Goal: Communication & Community: Answer question/provide support

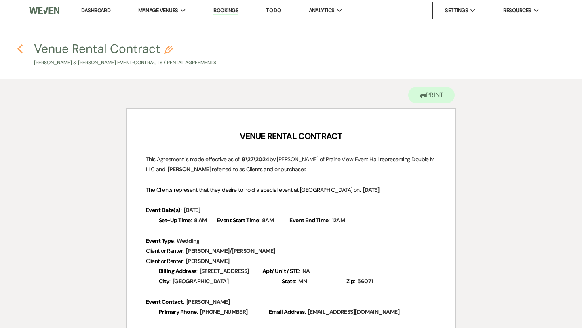
click at [19, 50] on use "button" at bounding box center [19, 48] width 5 height 9
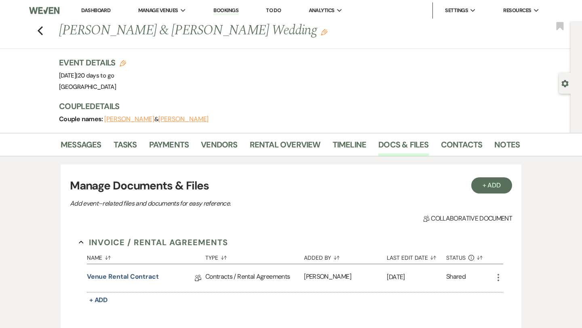
scroll to position [51, 0]
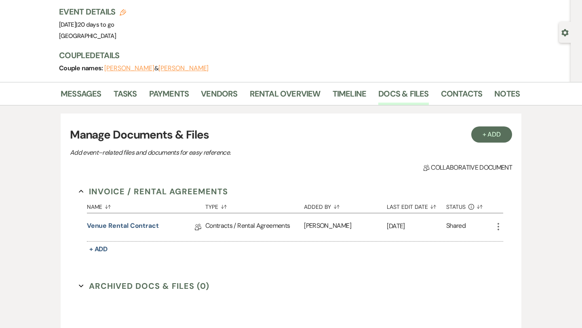
click at [91, 86] on li "Messages" at bounding box center [87, 95] width 53 height 19
click at [89, 92] on link "Messages" at bounding box center [81, 96] width 41 height 18
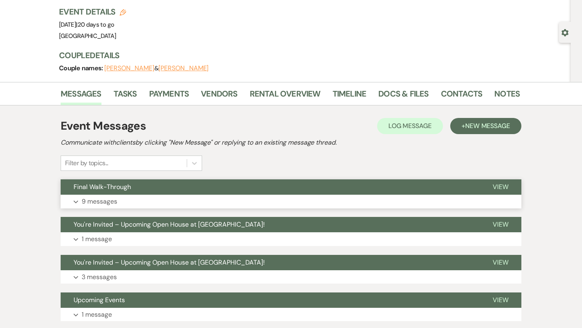
click at [140, 203] on button "Expand 9 messages" at bounding box center [291, 202] width 461 height 14
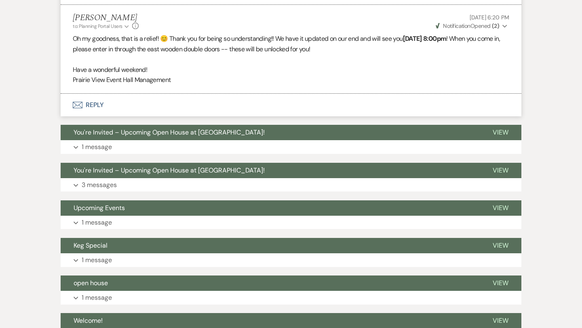
scroll to position [873, 0]
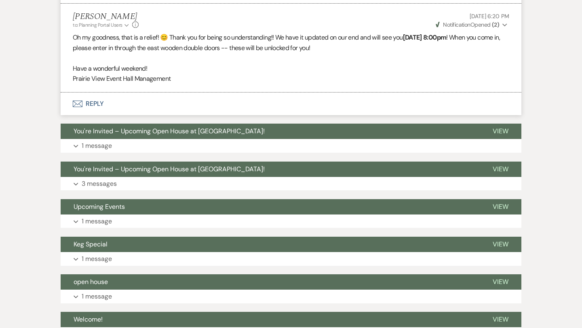
click at [101, 112] on button "Envelope Reply" at bounding box center [291, 104] width 461 height 23
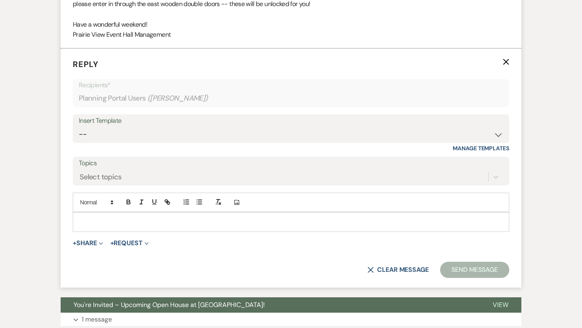
scroll to position [930, 0]
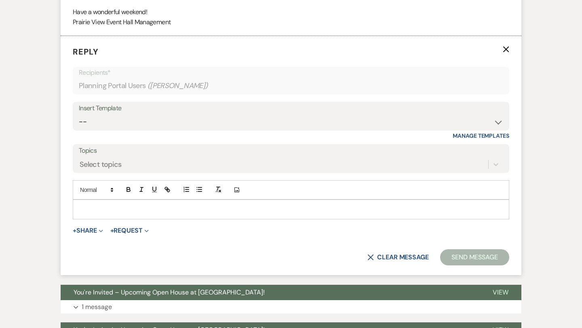
click at [182, 209] on p at bounding box center [291, 209] width 424 height 9
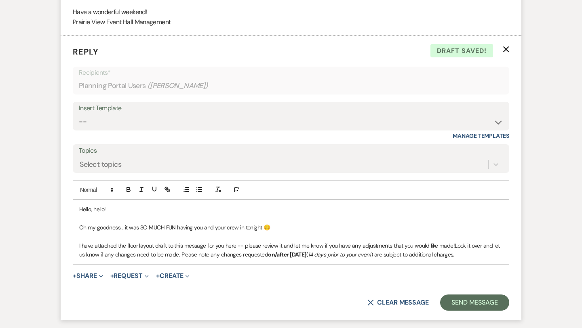
click at [306, 255] on strong "on/after [DATE]" at bounding box center [287, 254] width 38 height 7
click at [489, 251] on p "I have attached the floor layout draft to this message for you here -- please r…" at bounding box center [291, 250] width 424 height 18
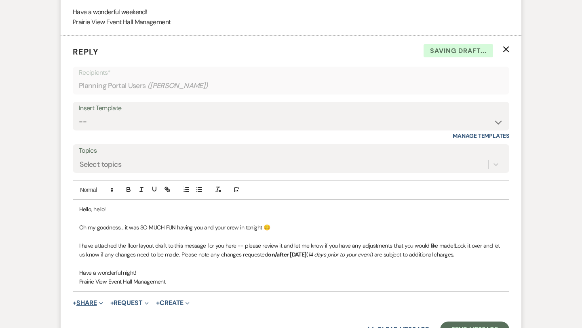
click at [84, 305] on button "+ Share Expand" at bounding box center [88, 303] width 30 height 6
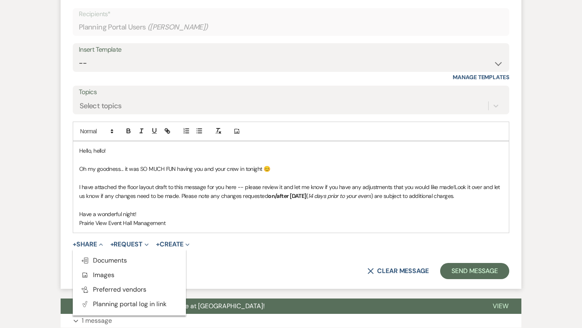
scroll to position [989, 0]
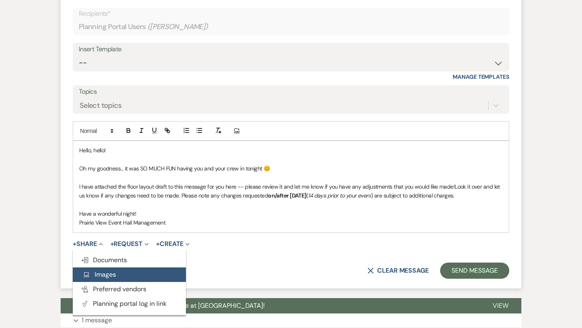
click at [112, 276] on span "Add Photo Images" at bounding box center [99, 274] width 34 height 8
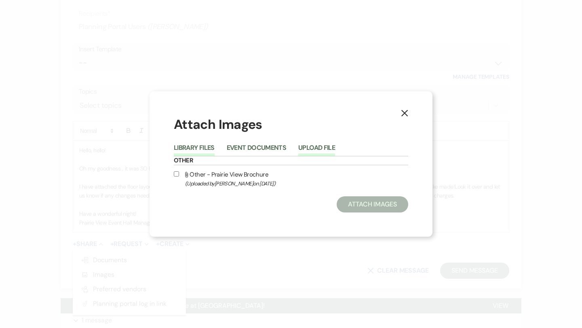
click at [307, 145] on button "Upload File" at bounding box center [316, 150] width 37 height 11
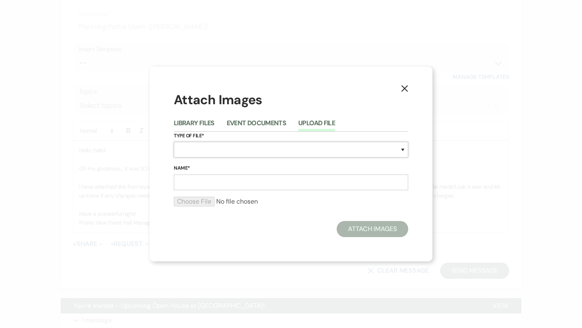
click at [269, 144] on select "Special Event Insurance Vendor Certificate of Insurance Contracts / Rental Agre…" at bounding box center [291, 150] width 234 height 16
select select "24"
click at [174, 142] on select "Special Event Insurance Vendor Certificate of Insurance Contracts / Rental Agre…" at bounding box center [291, 150] width 234 height 16
click at [259, 182] on input "Name*" at bounding box center [291, 183] width 234 height 16
type input "Floor Layout Draft"
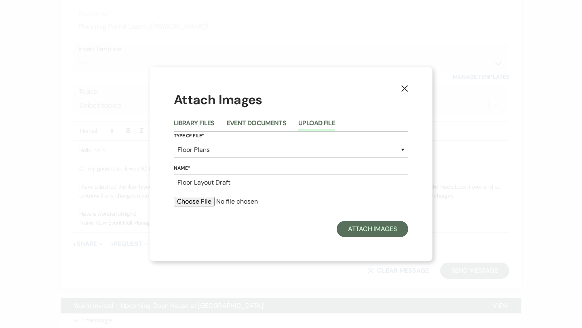
click at [207, 197] on input "file" at bounding box center [291, 202] width 234 height 10
type input "C:\fakepath\Screenshot [DATE] 10.11.46 PM.png"
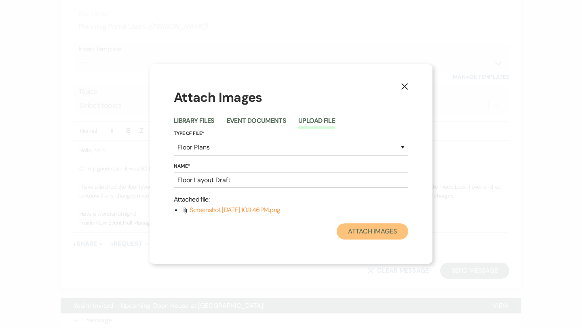
click at [387, 231] on button "Attach Images" at bounding box center [373, 232] width 72 height 16
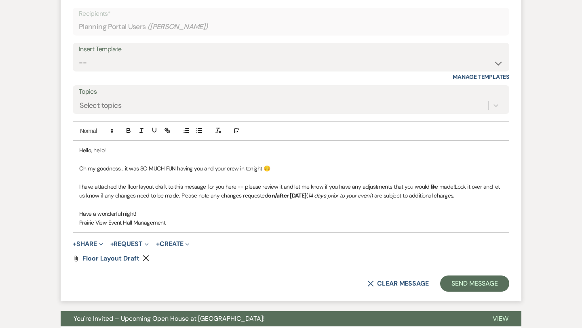
click at [285, 167] on p "Oh my goodness... it was SO MUCH FUN having you and your crew in tonight 😊" at bounding box center [291, 168] width 424 height 9
click at [184, 222] on p "Prairie View Event Hall Management" at bounding box center [291, 222] width 424 height 9
drag, startPoint x: 178, startPoint y: 197, endPoint x: 454, endPoint y: 185, distance: 276.8
click at [454, 185] on span "Look it over and let us know if any changes need to be made. Please note any ch…" at bounding box center [290, 191] width 422 height 16
click at [432, 201] on p at bounding box center [291, 205] width 424 height 9
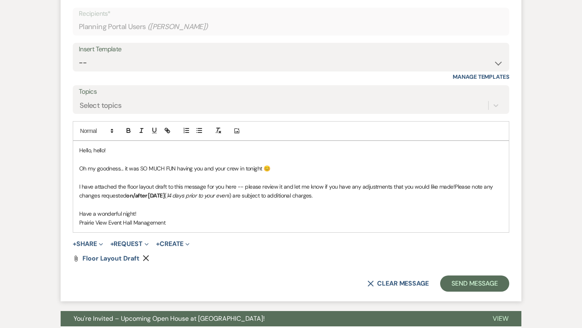
click at [167, 224] on p "Prairie View Event Hall Management" at bounding box center [291, 222] width 424 height 9
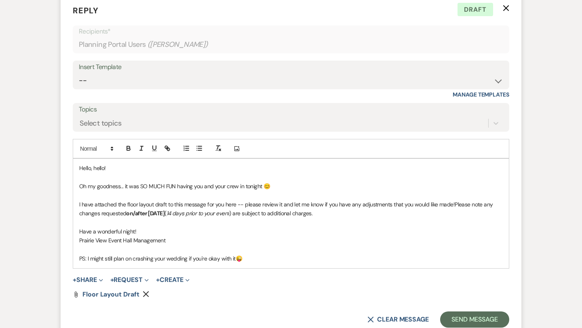
scroll to position [970, 0]
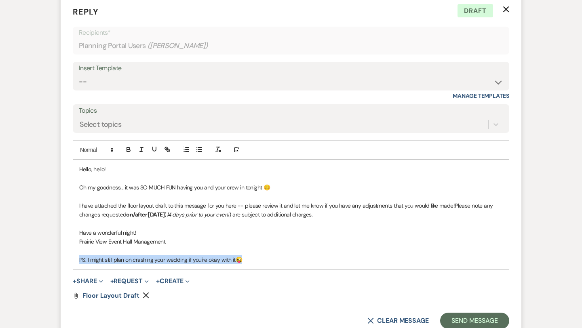
drag, startPoint x: 255, startPoint y: 262, endPoint x: 78, endPoint y: 256, distance: 176.8
click at [79, 257] on p "PS: I might still plan on crashing your wedding if you're okay with it 😜" at bounding box center [291, 259] width 424 height 9
copy p "PS: I might still plan on crashing your wedding if you're okay with it 😜"
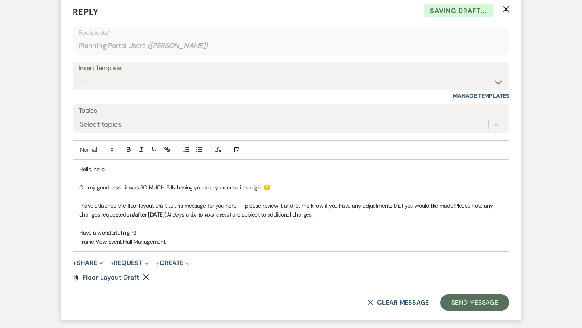
click at [86, 222] on p at bounding box center [291, 224] width 424 height 9
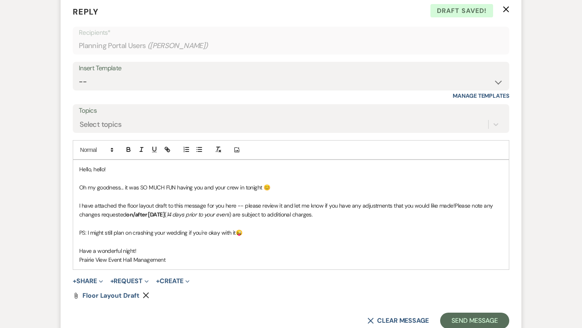
click at [218, 257] on p "Prairie View Event Hall Management" at bounding box center [291, 259] width 424 height 9
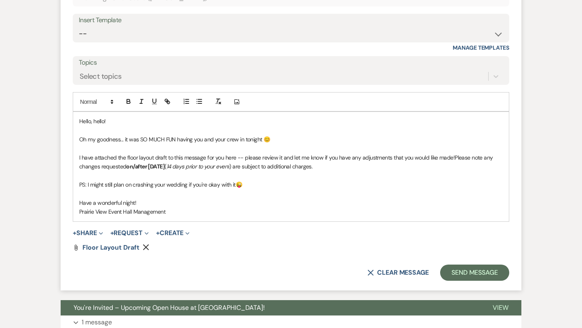
scroll to position [1018, 0]
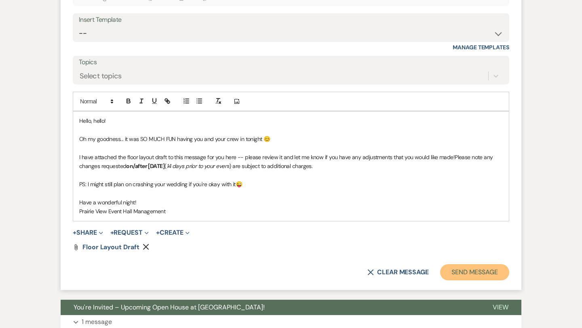
click at [458, 269] on button "Send Message" at bounding box center [474, 272] width 69 height 16
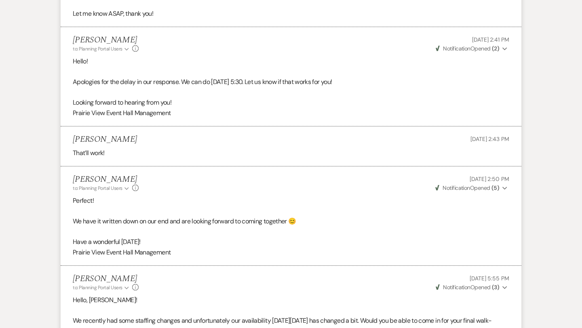
scroll to position [491, 0]
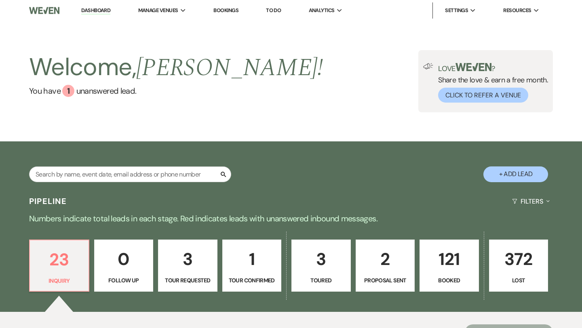
click at [427, 257] on p "121" at bounding box center [449, 259] width 49 height 27
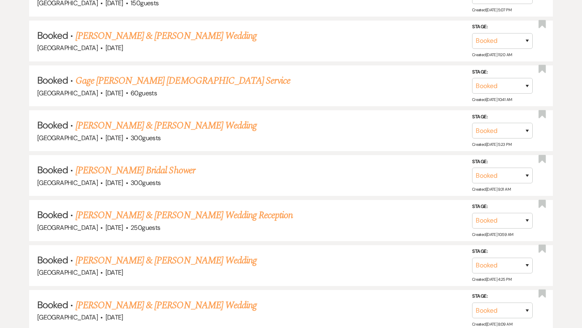
scroll to position [4472, 0]
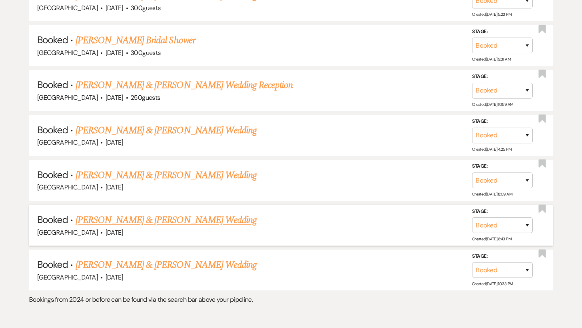
click at [220, 213] on link "Dylan Vaughan & Lindsey Flannery's Wedding" at bounding box center [166, 220] width 181 height 15
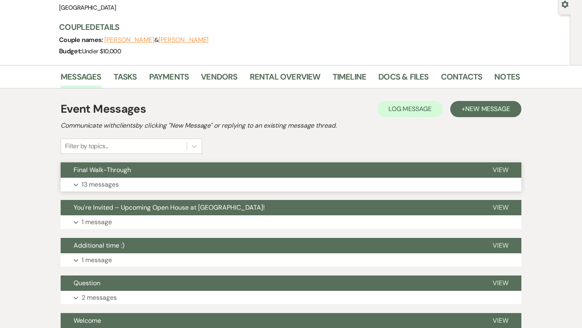
click at [213, 181] on button "Expand 13 messages" at bounding box center [291, 185] width 461 height 14
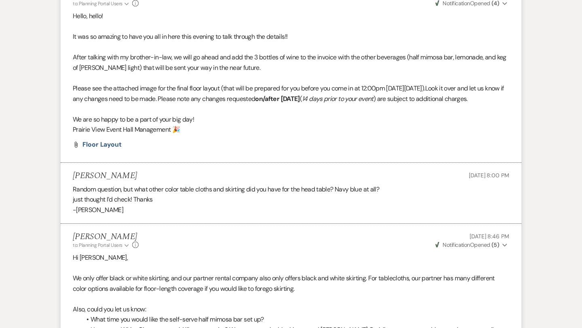
scroll to position [1100, 0]
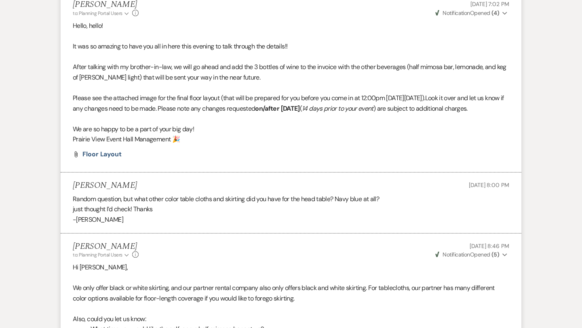
drag, startPoint x: 133, startPoint y: 133, endPoint x: 471, endPoint y: 111, distance: 338.6
click at [471, 111] on p "Please see the attached image for the final floor layout (that will be prepared…" at bounding box center [291, 103] width 437 height 21
copy p "Look it over and let us know if any changes need to be made. Please note any ch…"
